Goal: Task Accomplishment & Management: Manage account settings

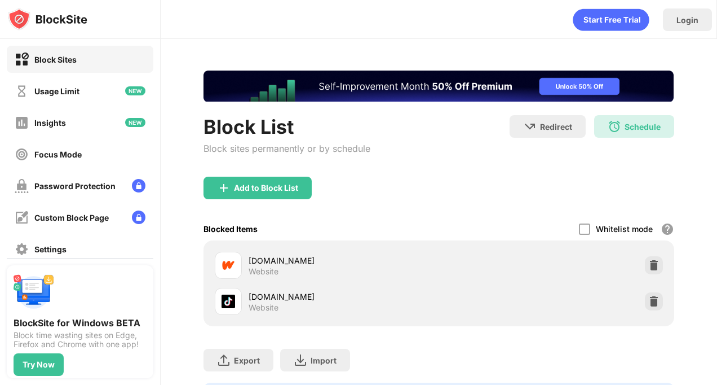
click at [649, 300] on img at bounding box center [654, 301] width 11 height 11
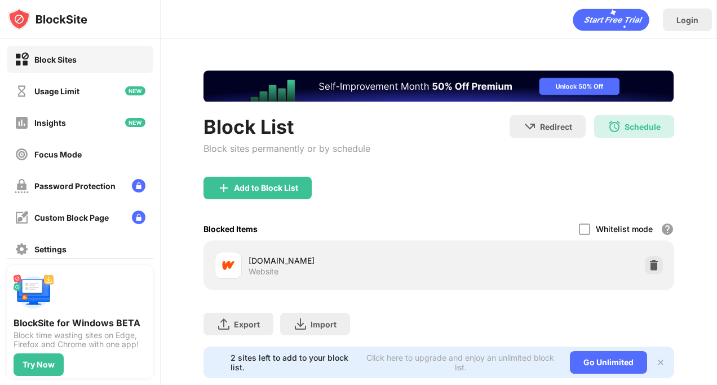
click at [279, 138] on div "Block List" at bounding box center [287, 126] width 167 height 23
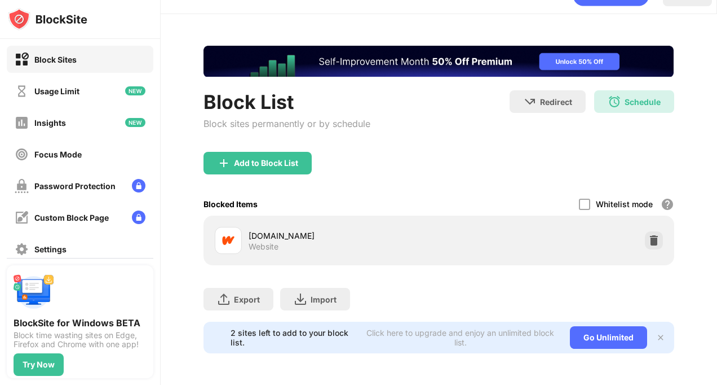
click at [299, 152] on div "Add to Block List" at bounding box center [258, 163] width 108 height 23
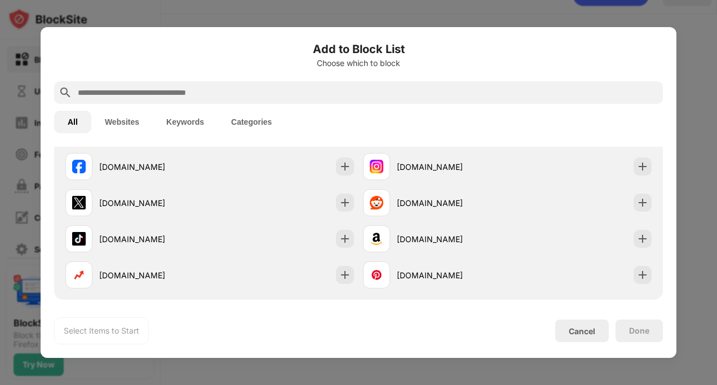
scroll to position [263, 0]
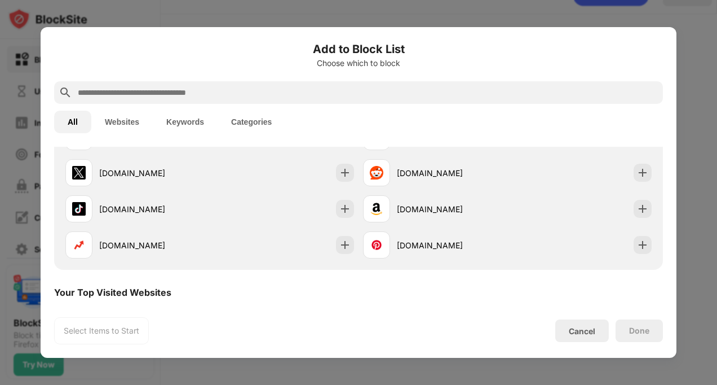
click at [339, 209] on img at bounding box center [344, 208] width 11 height 11
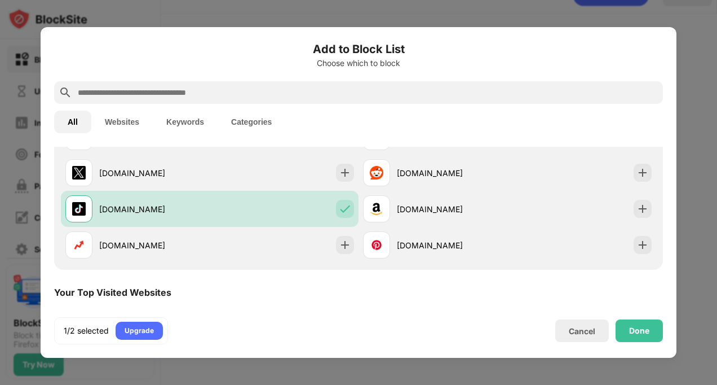
click at [644, 327] on div "Done" at bounding box center [639, 330] width 20 height 9
